Goal: Transaction & Acquisition: Purchase product/service

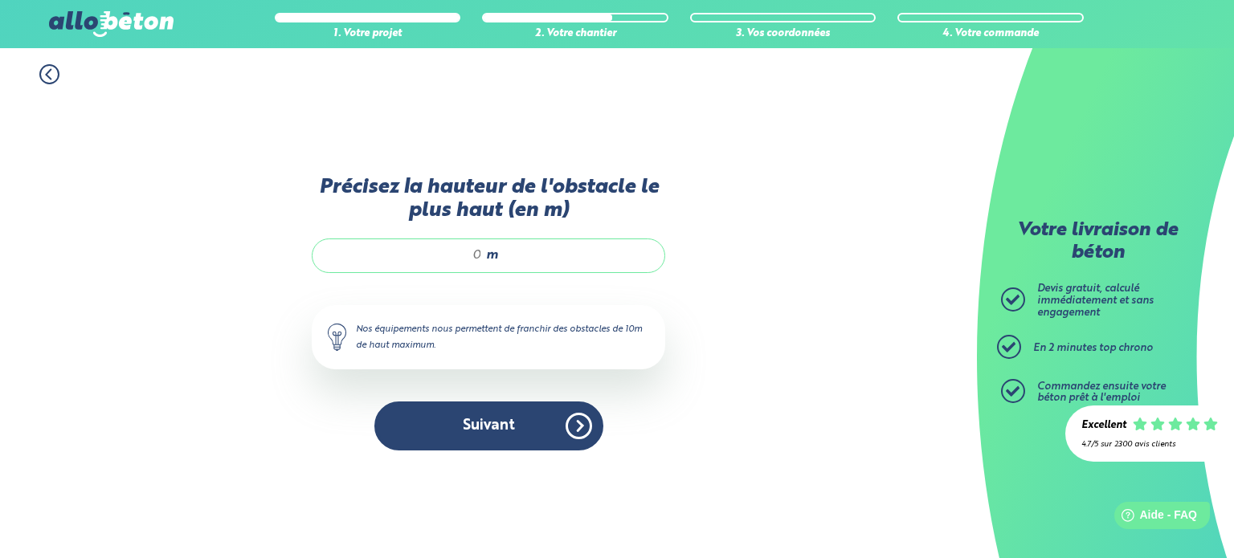
click at [40, 73] on circle at bounding box center [49, 74] width 18 height 18
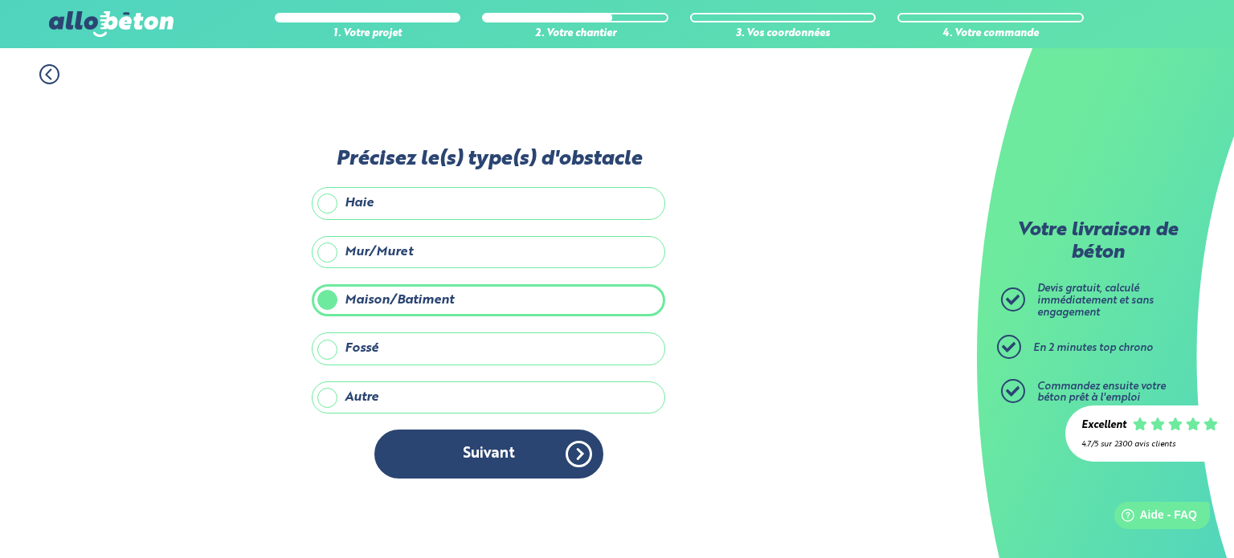
click at [40, 73] on circle at bounding box center [49, 74] width 18 height 18
click at [0, 0] on circle at bounding box center [0, 0] width 0 height 0
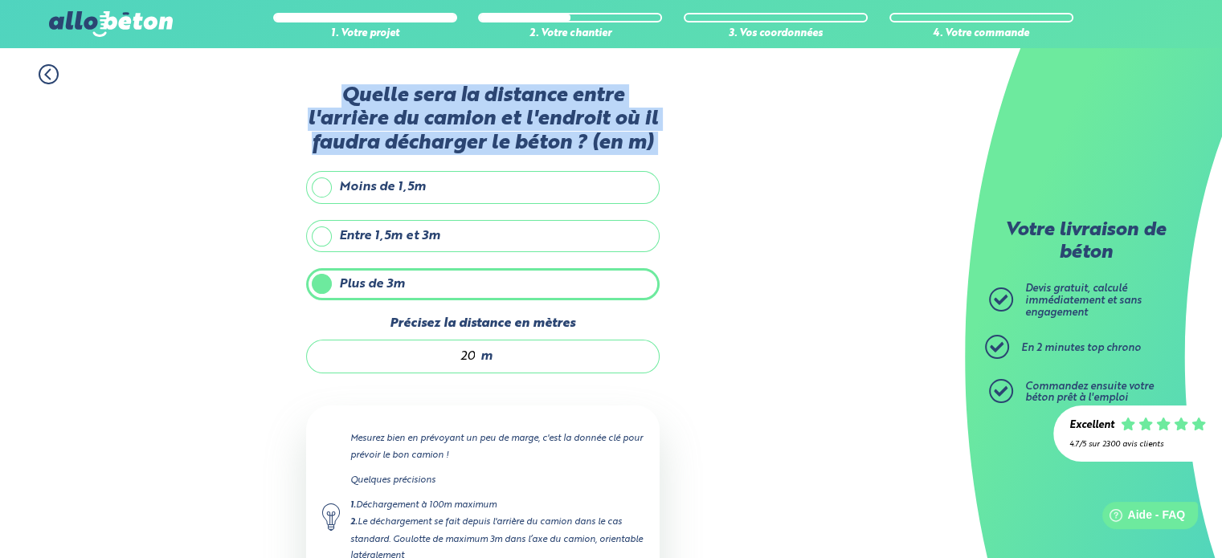
click at [39, 73] on circle at bounding box center [48, 74] width 18 height 18
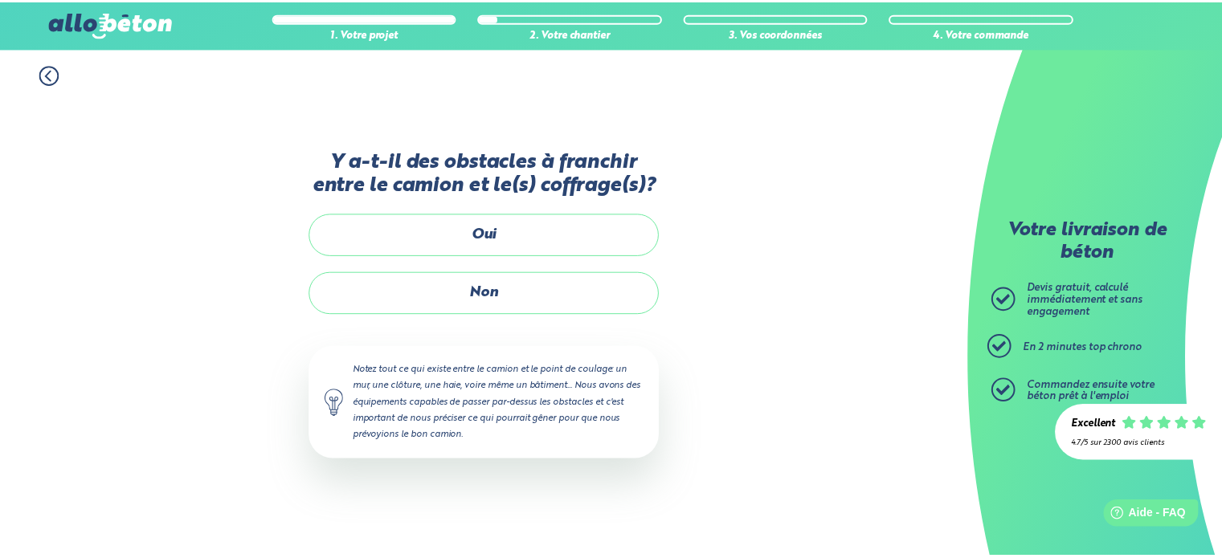
scroll to position [164, 0]
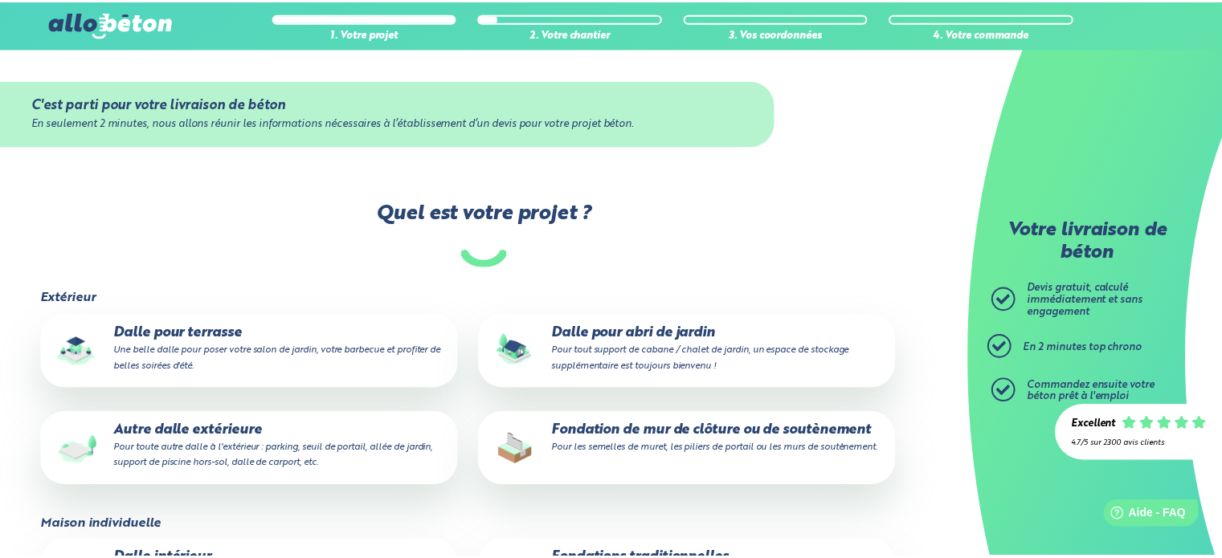
scroll to position [74, 0]
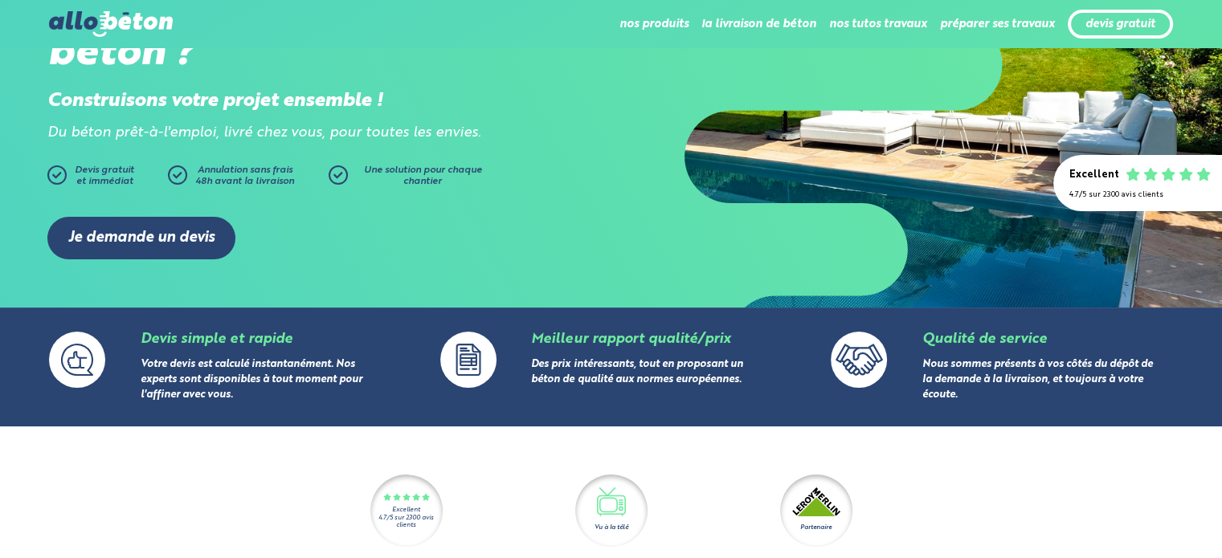
scroll to position [173, 0]
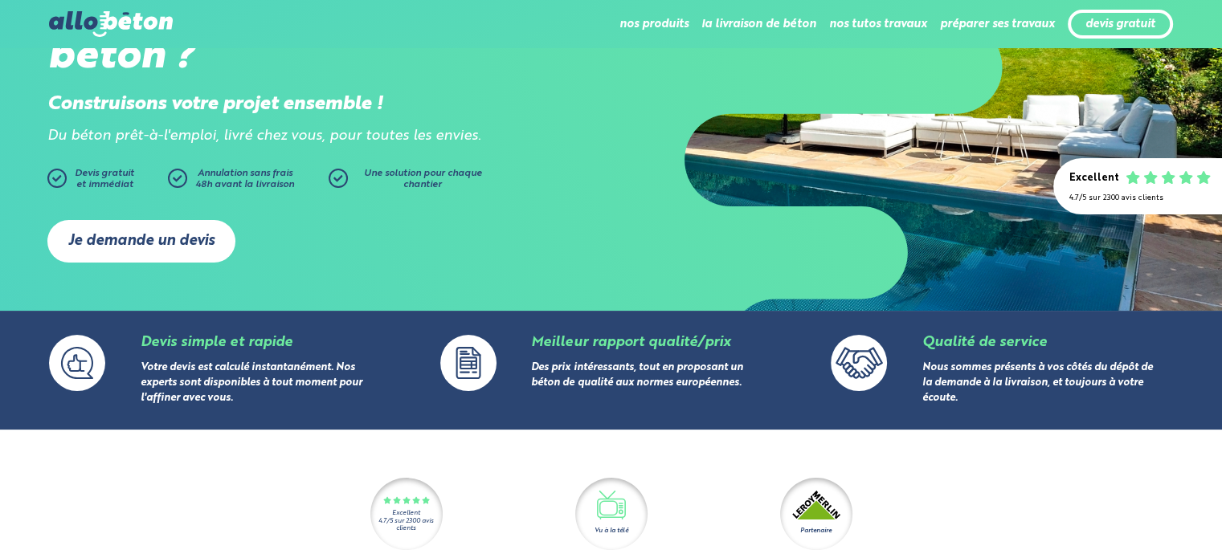
click at [137, 241] on link "Je demande un devis" at bounding box center [141, 241] width 188 height 43
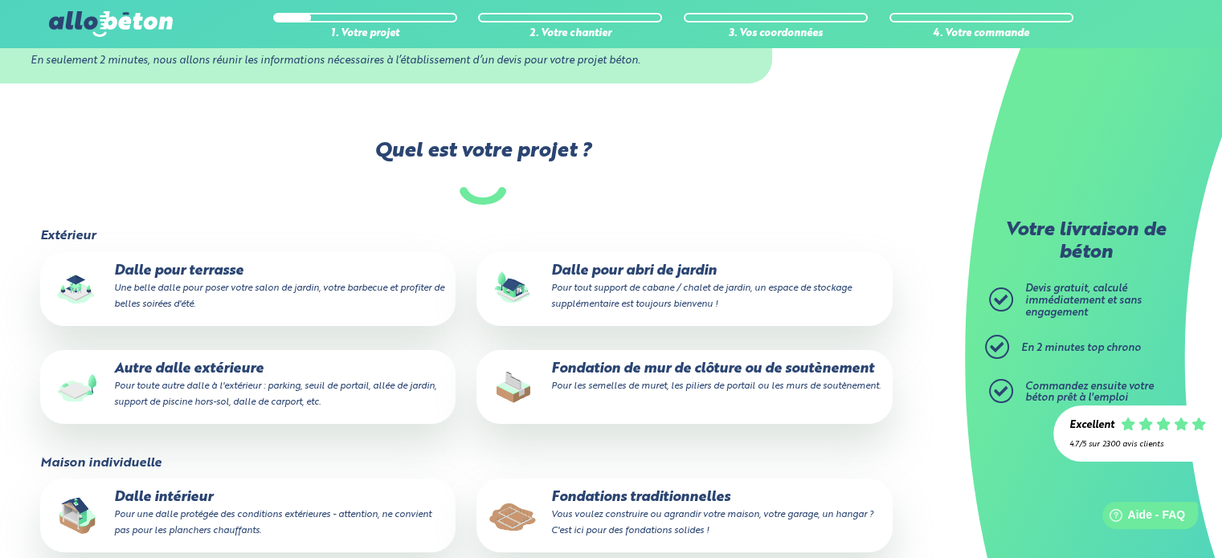
scroll to position [118, 0]
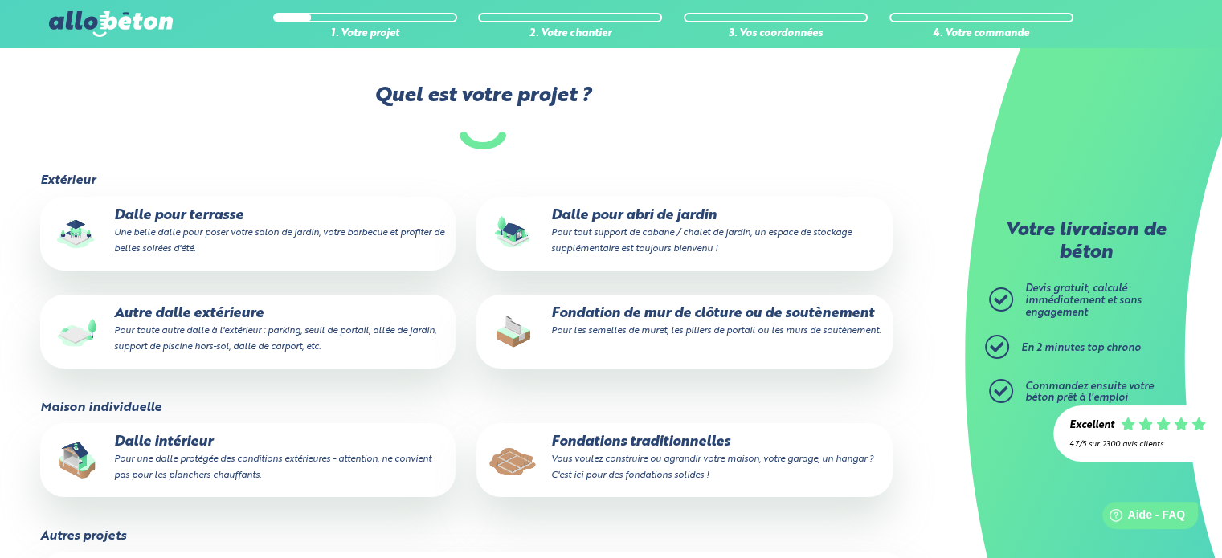
click at [607, 448] on p "Fondations traditionnelles Vous voulez construire ou agrandir votre maison, vot…" at bounding box center [684, 459] width 393 height 49
click at [0, 0] on input "Fondations traditionnelles Vous voulez construire ou agrandir votre maison, vot…" at bounding box center [0, 0] width 0 height 0
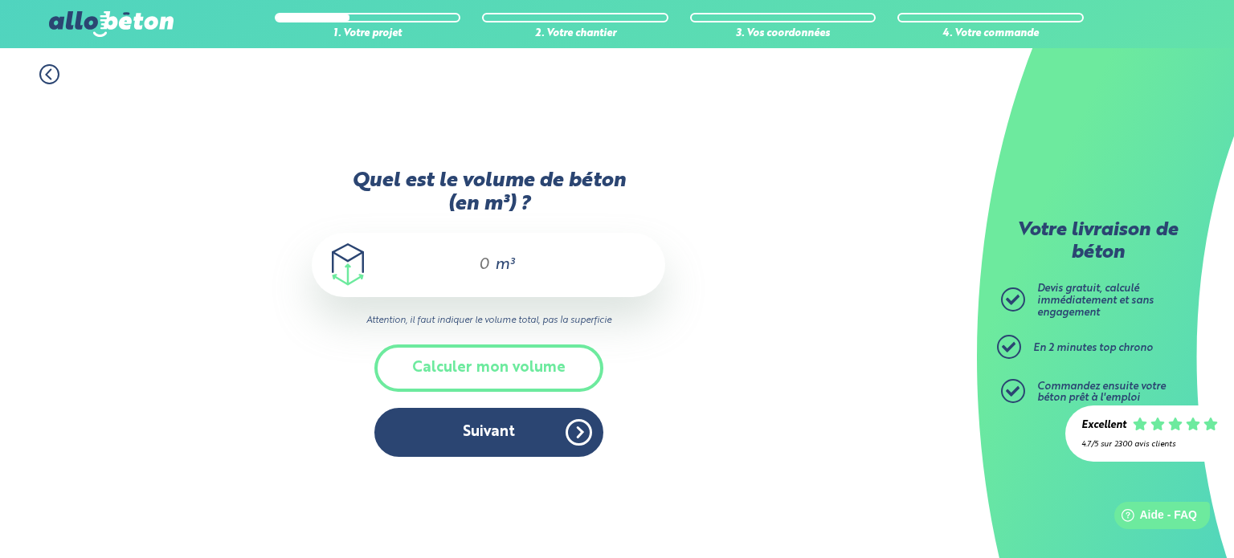
click at [490, 273] on div "m³" at bounding box center [488, 265] width 353 height 64
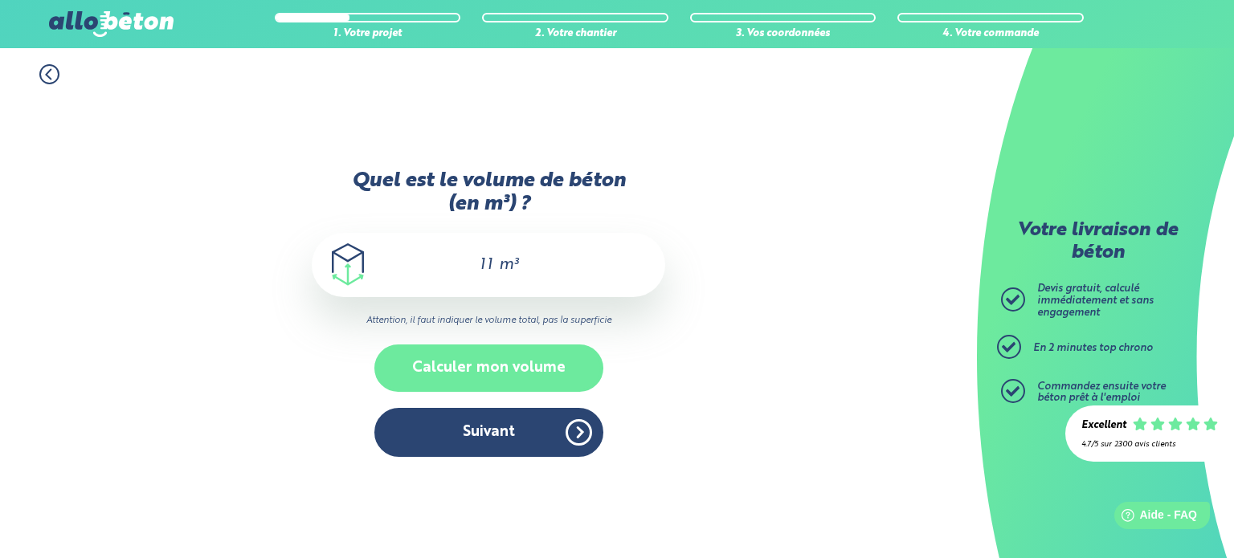
type input "11"
click at [491, 369] on button "Calculer mon volume" at bounding box center [488, 368] width 229 height 47
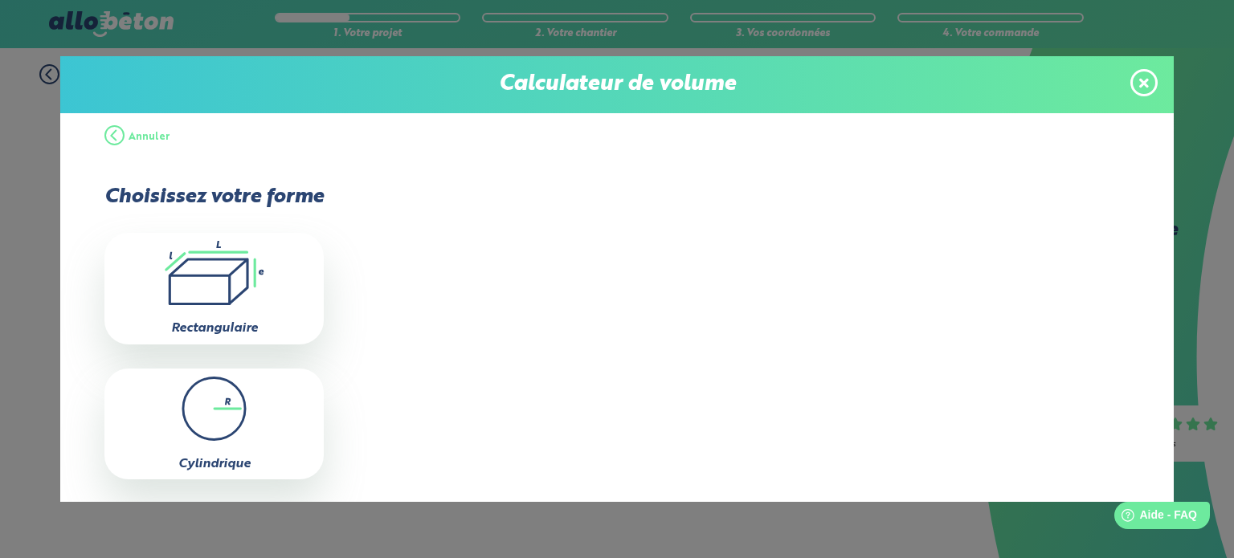
click at [138, 138] on button "Annuler" at bounding box center [137, 137] width 66 height 48
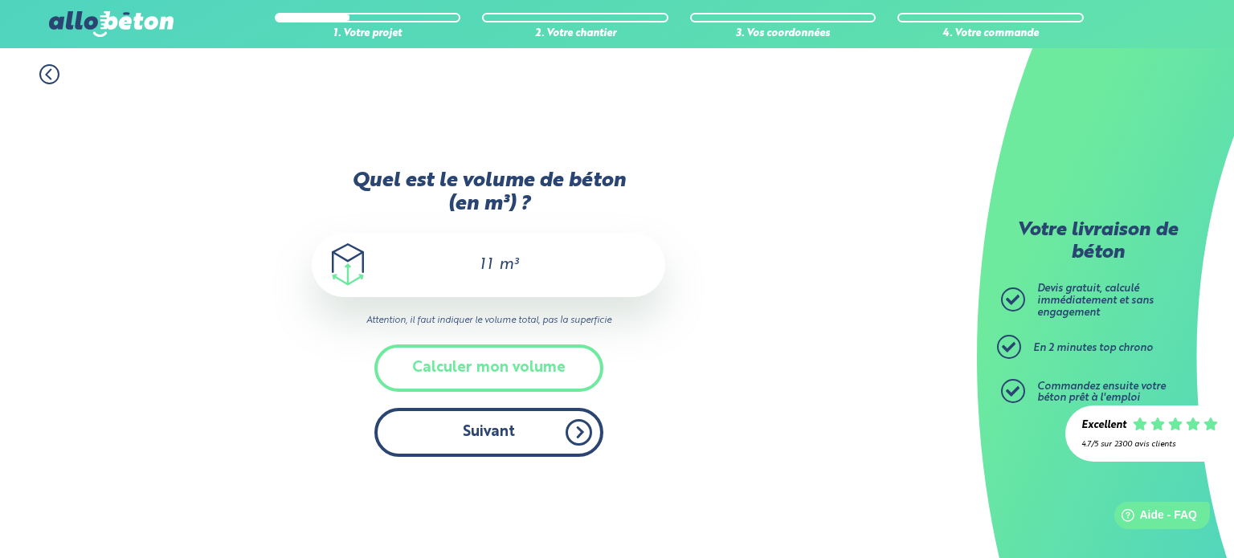
click at [500, 421] on button "Suivant" at bounding box center [488, 432] width 229 height 49
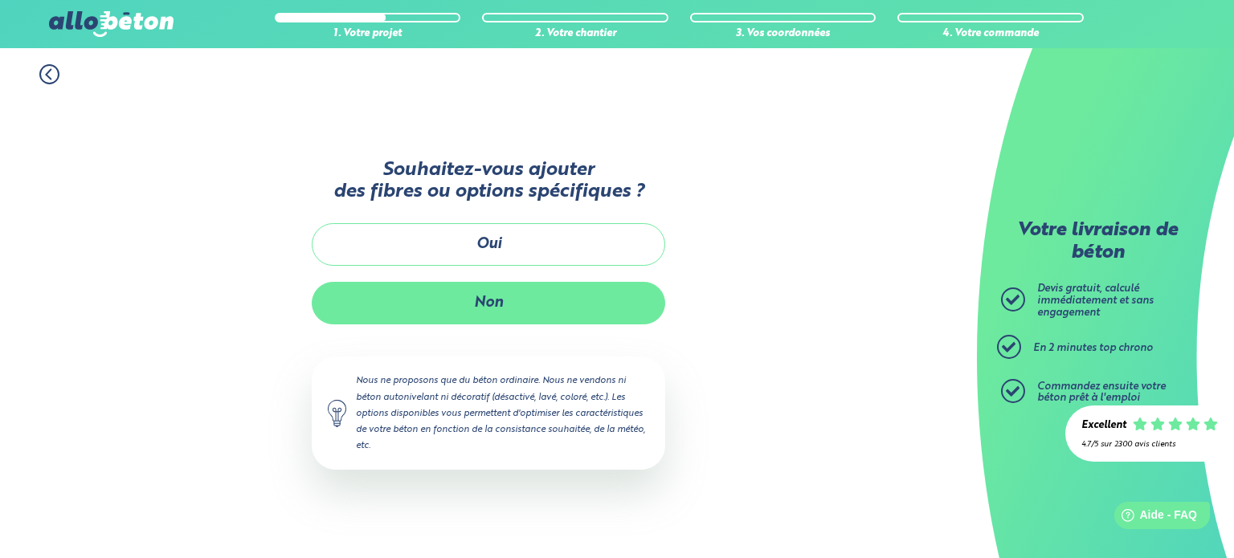
click at [519, 306] on button "Non" at bounding box center [488, 303] width 353 height 43
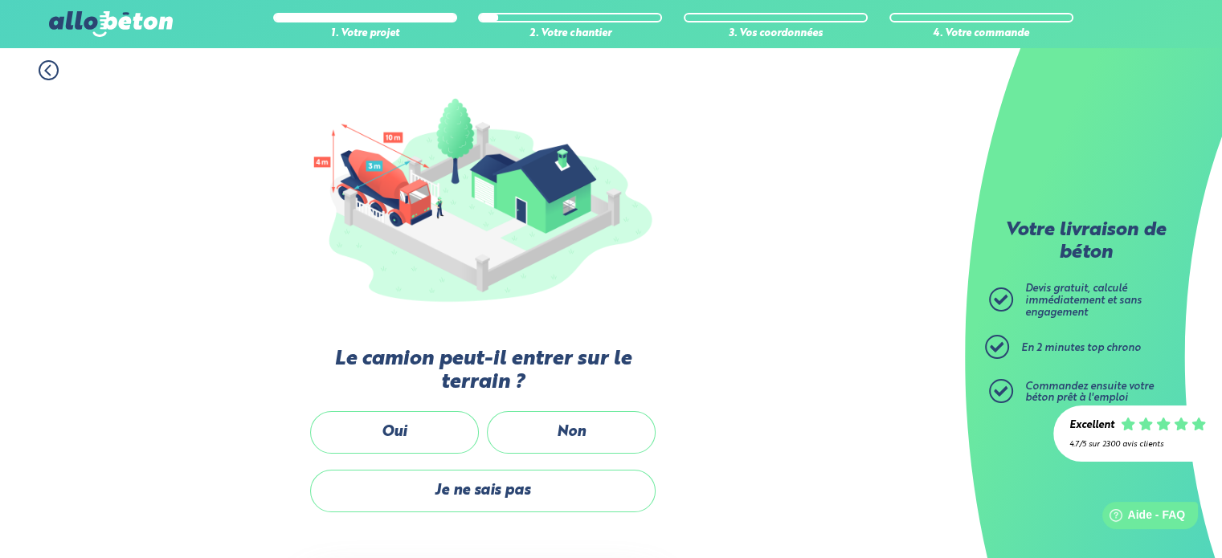
scroll to position [148, 0]
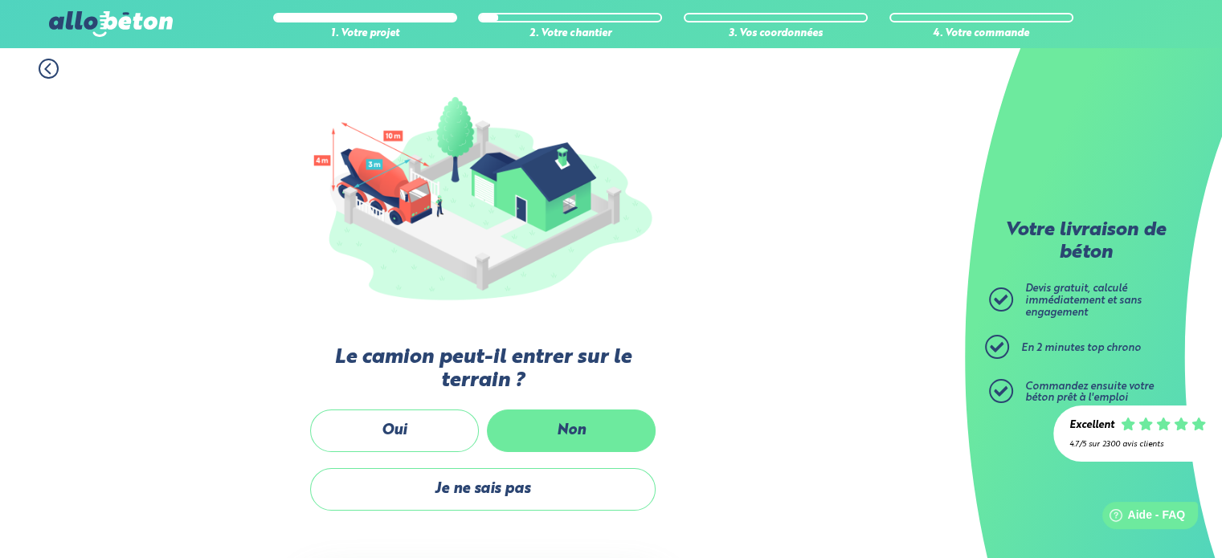
click at [560, 425] on label "Non" at bounding box center [571, 431] width 169 height 43
click at [0, 0] on input "Non" at bounding box center [0, 0] width 0 height 0
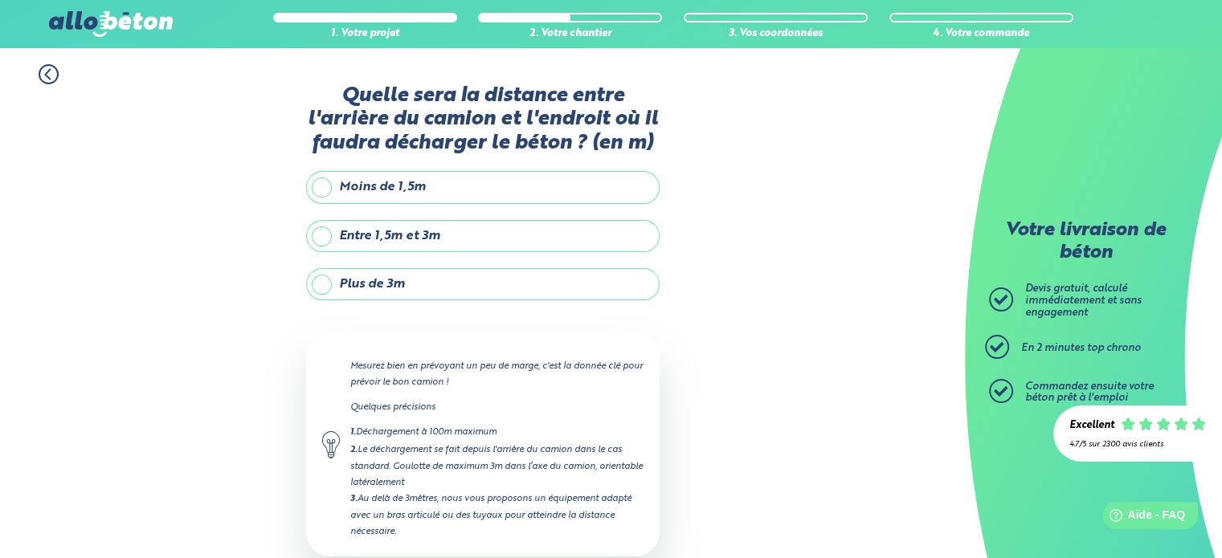
click at [366, 287] on label "Plus de 3m" at bounding box center [482, 284] width 353 height 32
click at [0, 0] on input "Plus de 3m" at bounding box center [0, 0] width 0 height 0
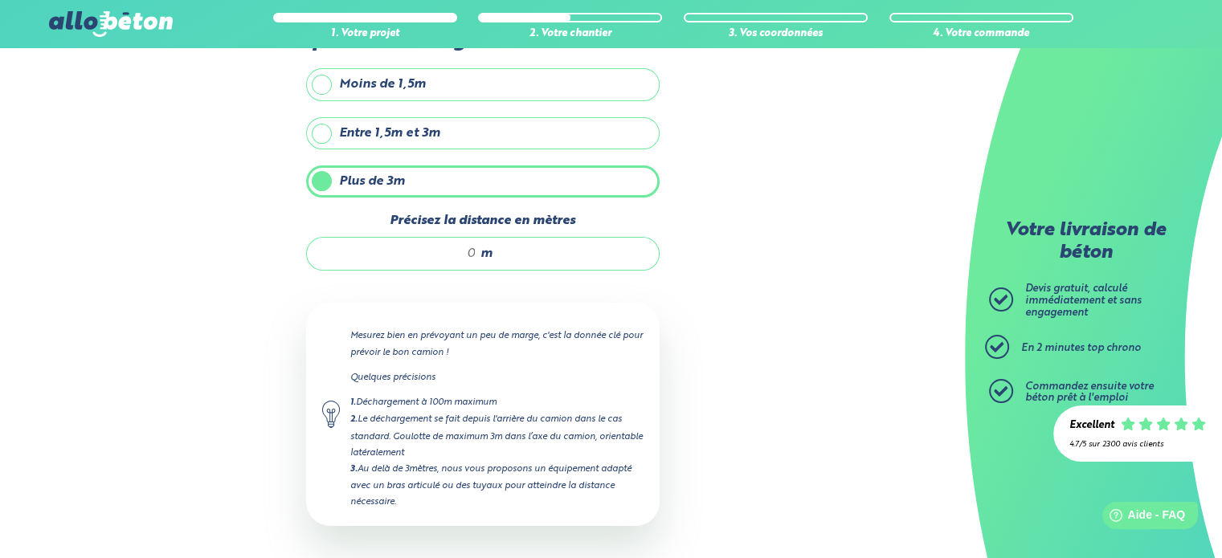
scroll to position [106, 0]
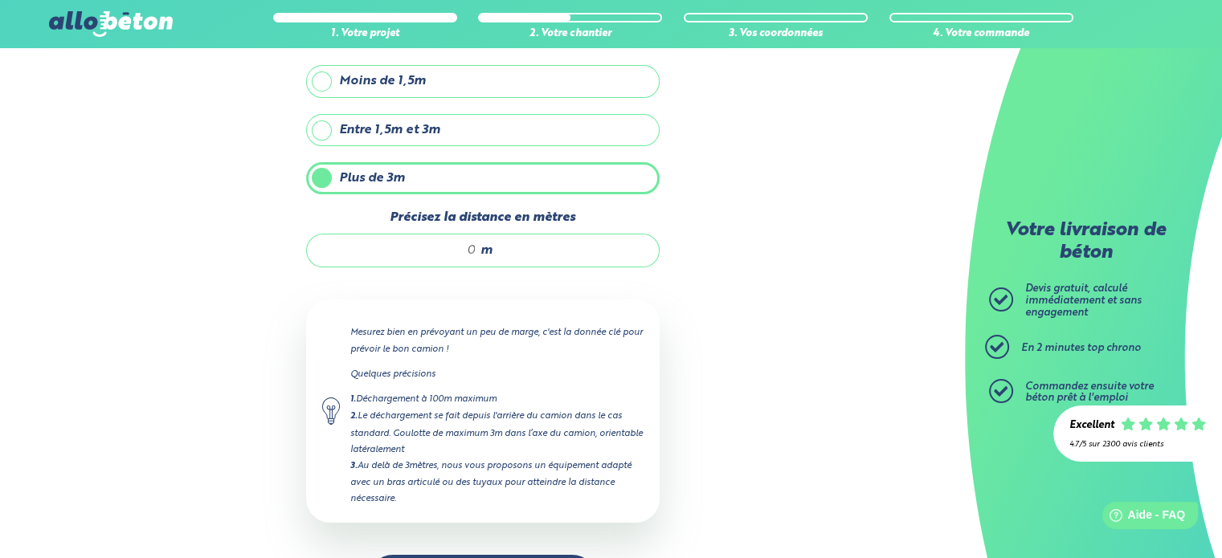
click at [476, 247] on div "m" at bounding box center [482, 251] width 353 height 34
